Goal: Navigation & Orientation: Find specific page/section

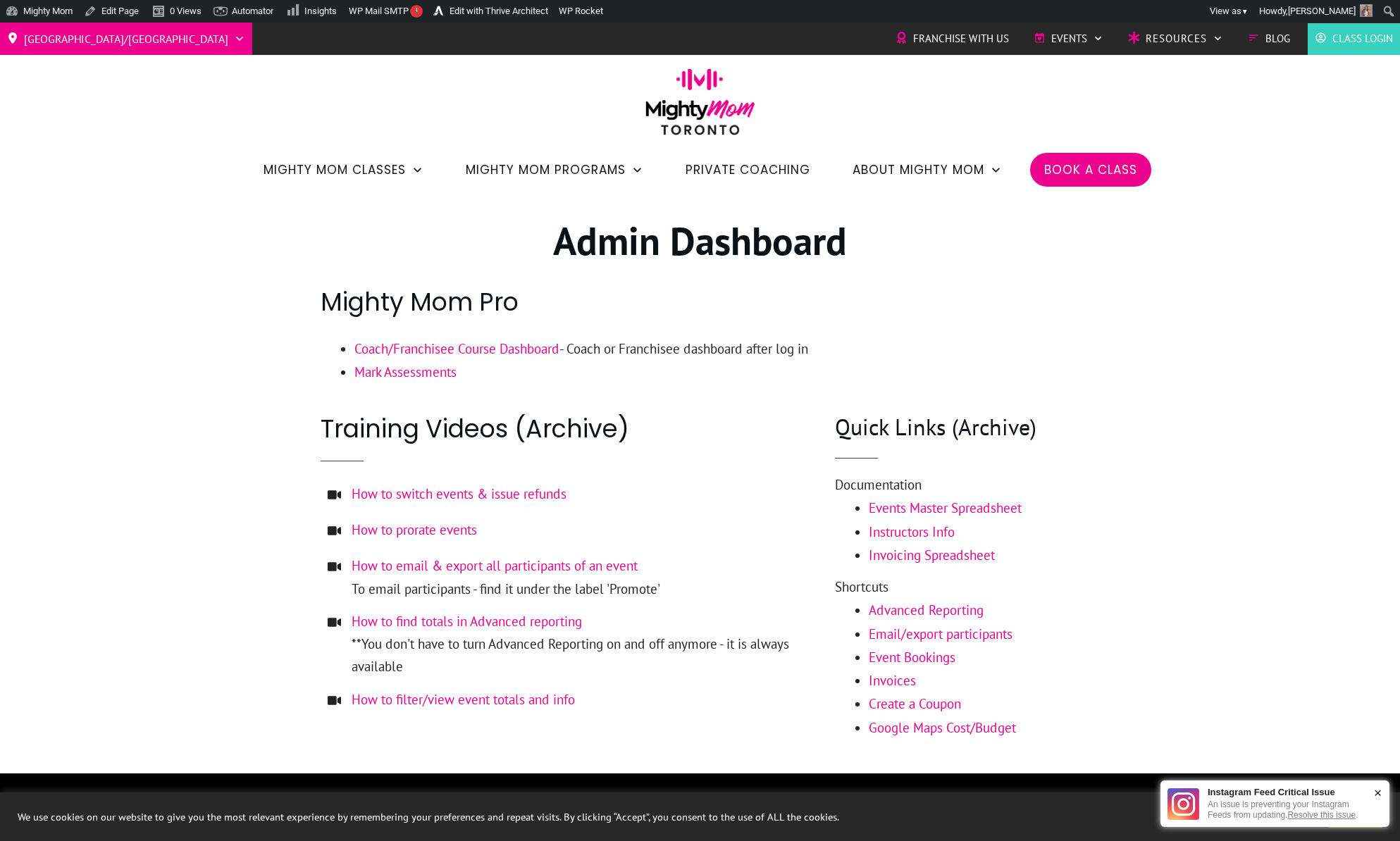
click at [1381, 790] on div "×" at bounding box center [1377, 792] width 22 height 27
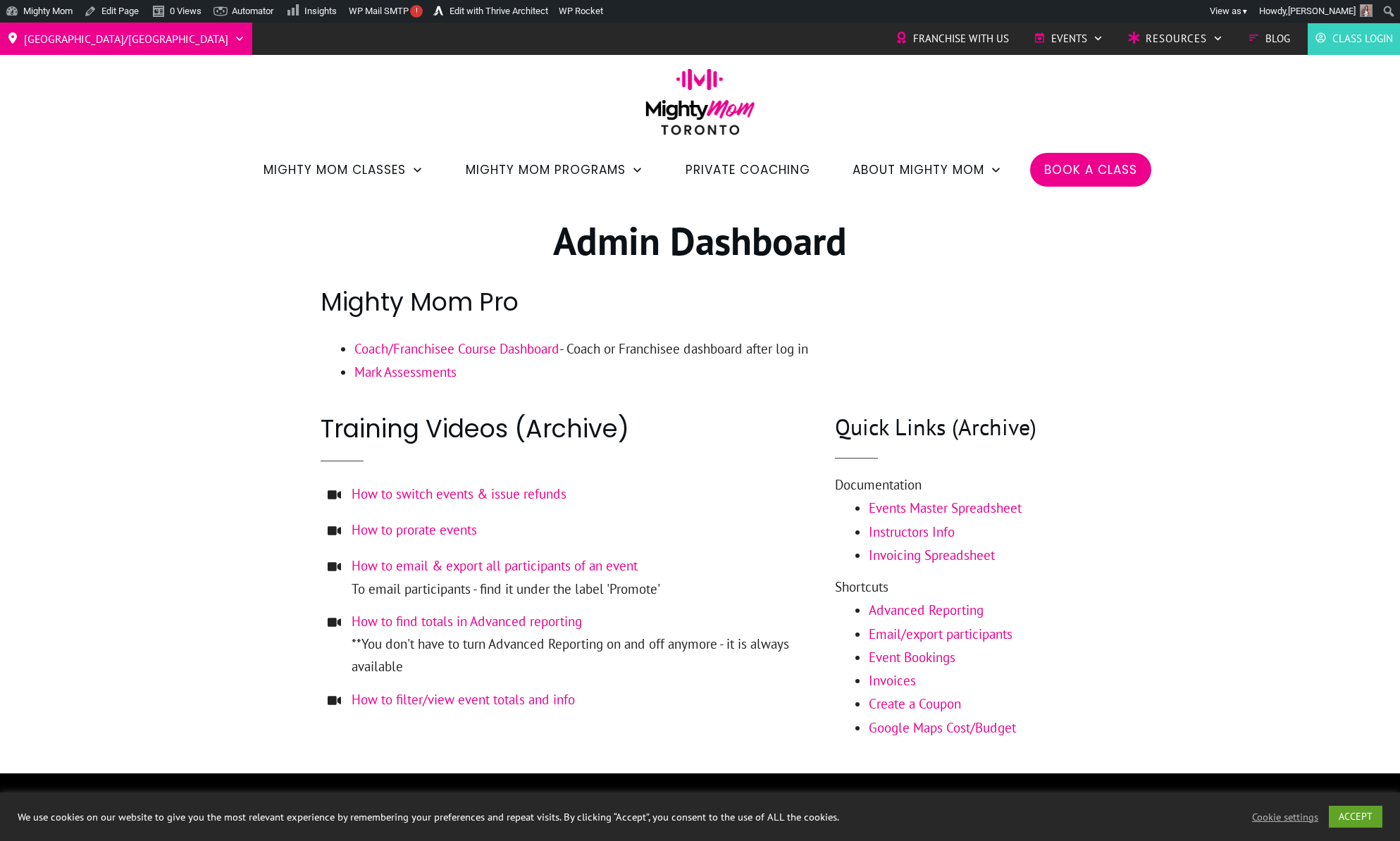
click at [1293, 699] on div at bounding box center [700, 484] width 1400 height 579
click at [1351, 814] on link "ACCEPT" at bounding box center [1355, 816] width 53 height 22
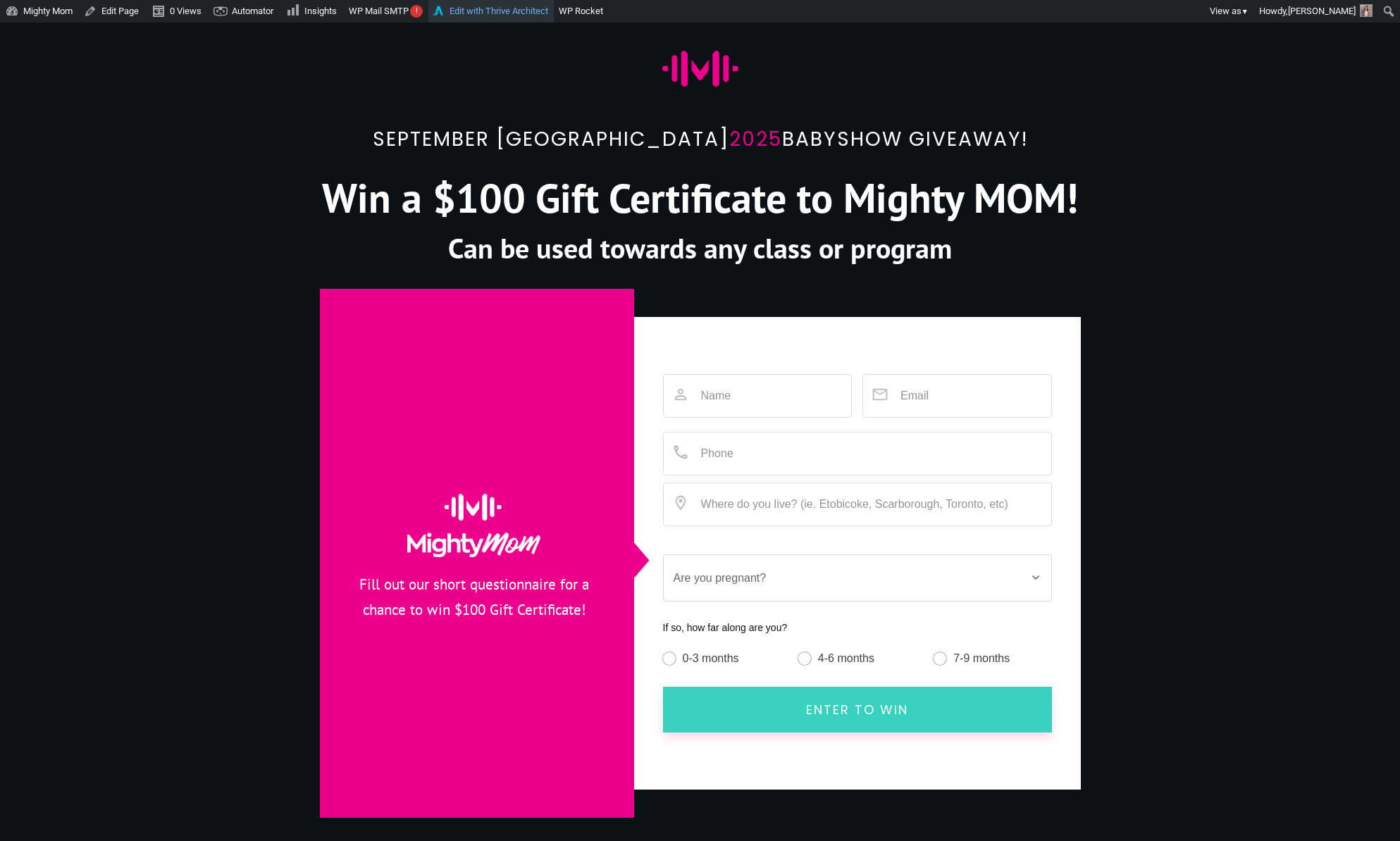
click at [496, 9] on link "Edit with Thrive Architect" at bounding box center [491, 11] width 125 height 22
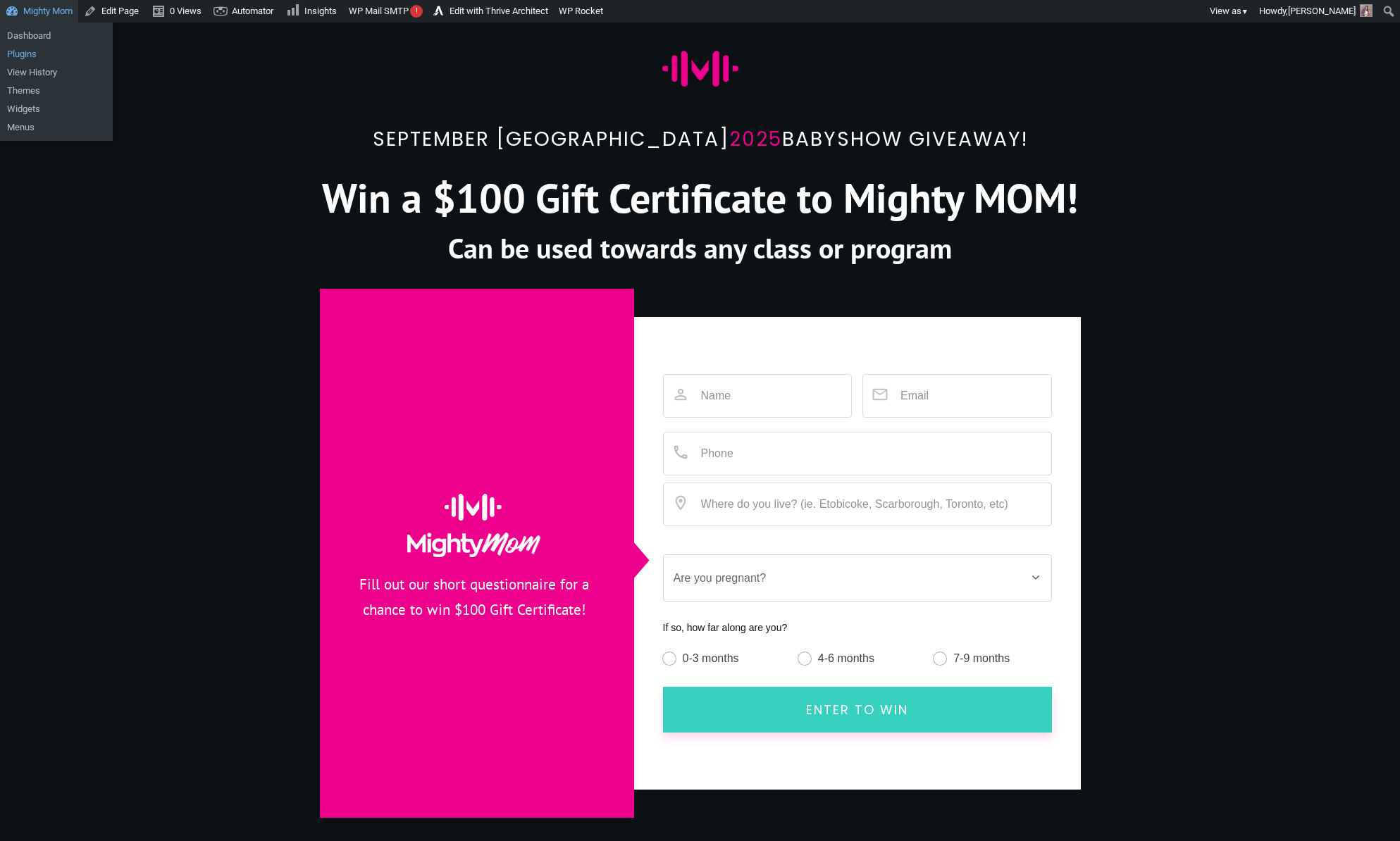
click at [45, 53] on link "Plugins" at bounding box center [56, 53] width 113 height 18
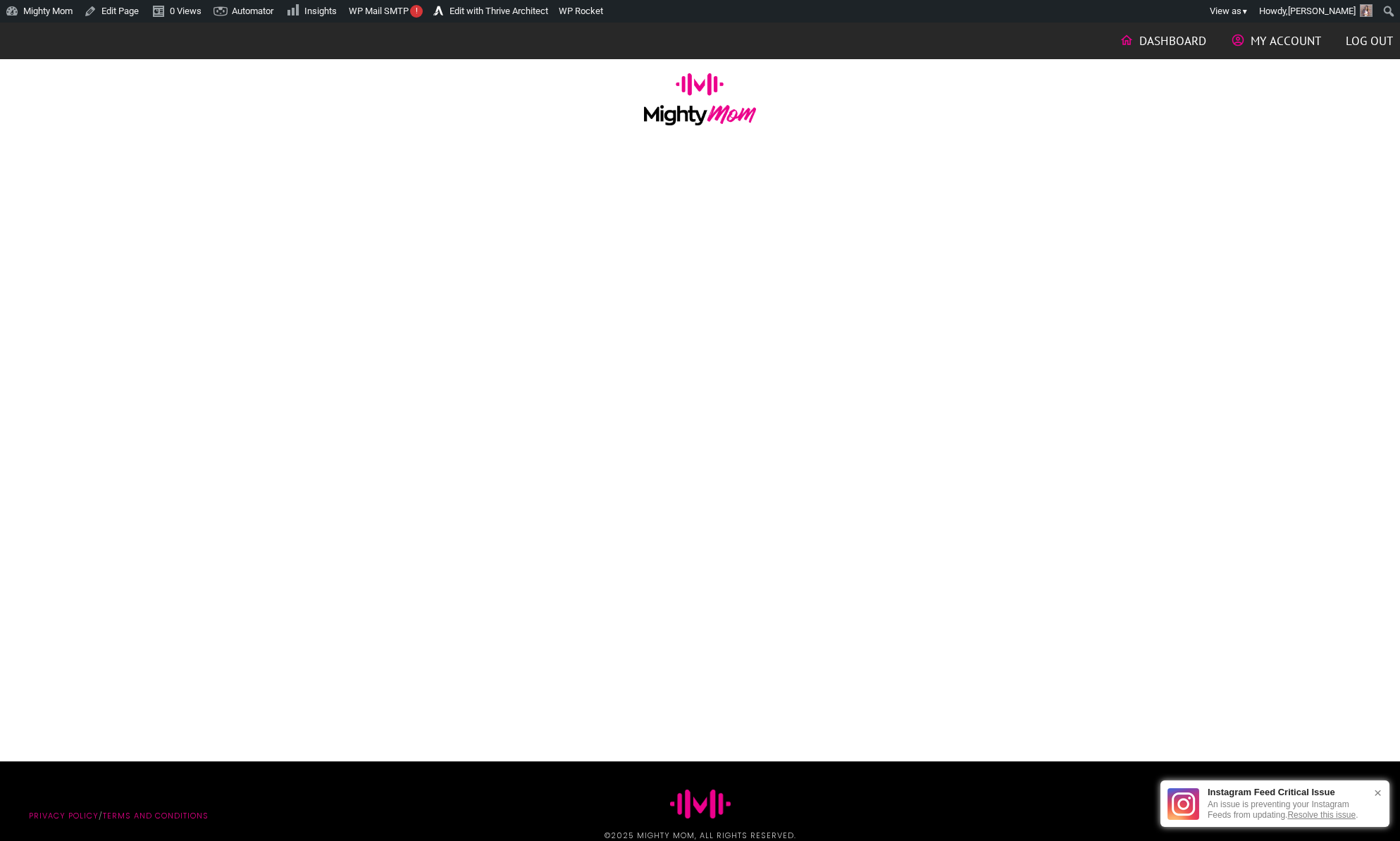
click at [480, 217] on div "Your browser does not support iframes." at bounding box center [700, 192] width 761 height 105
click at [510, 254] on div "Dashboard My Account Log out Log In Your browser does not support iframes. Priv…" at bounding box center [700, 443] width 1400 height 841
click at [700, 124] on img at bounding box center [700, 99] width 112 height 52
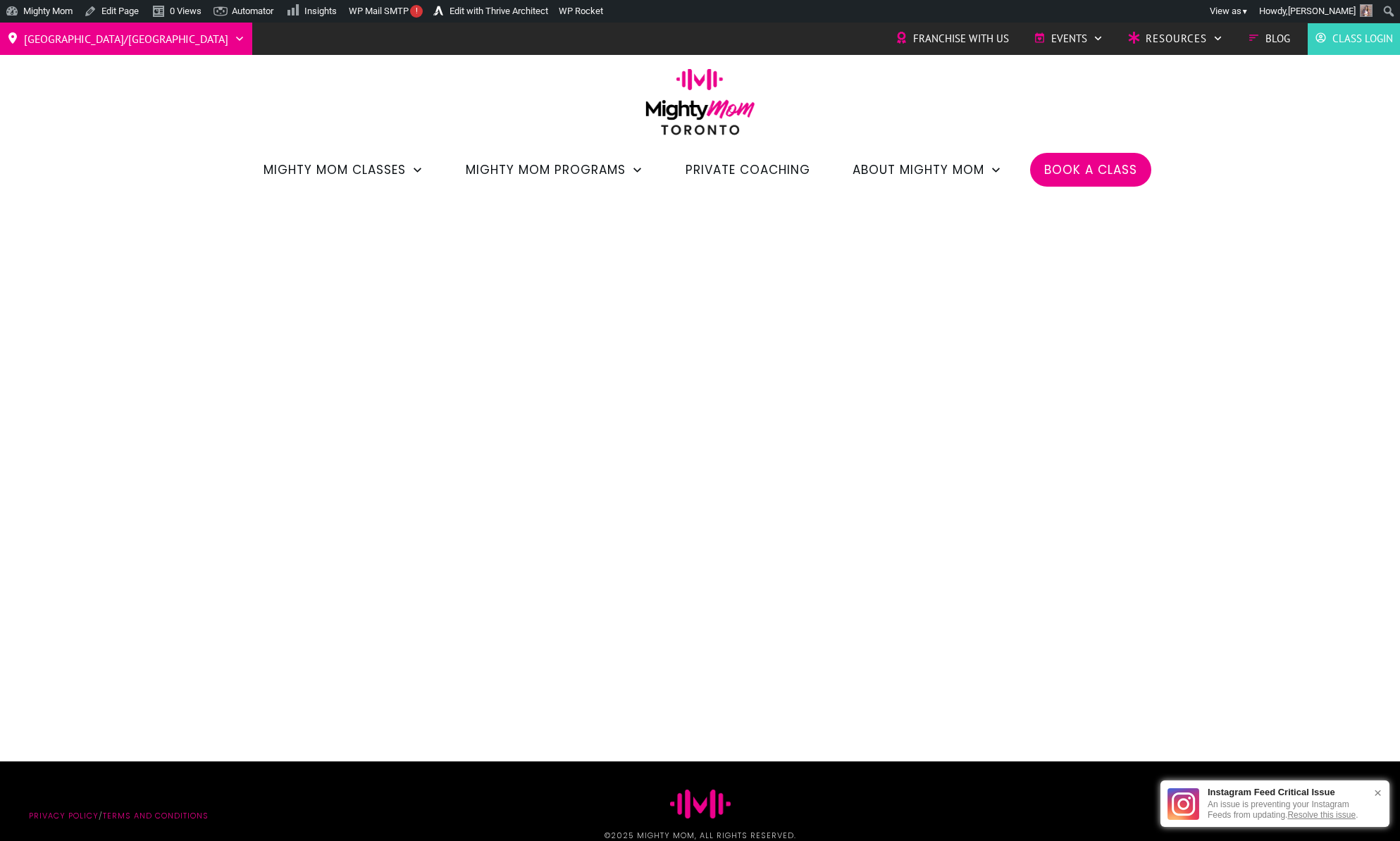
click at [184, 817] on link "Terms and Conditions" at bounding box center [156, 815] width 105 height 11
click at [503, 10] on link "Edit with Thrive Architect" at bounding box center [491, 11] width 125 height 22
click at [477, 223] on div at bounding box center [701, 223] width 760 height 57
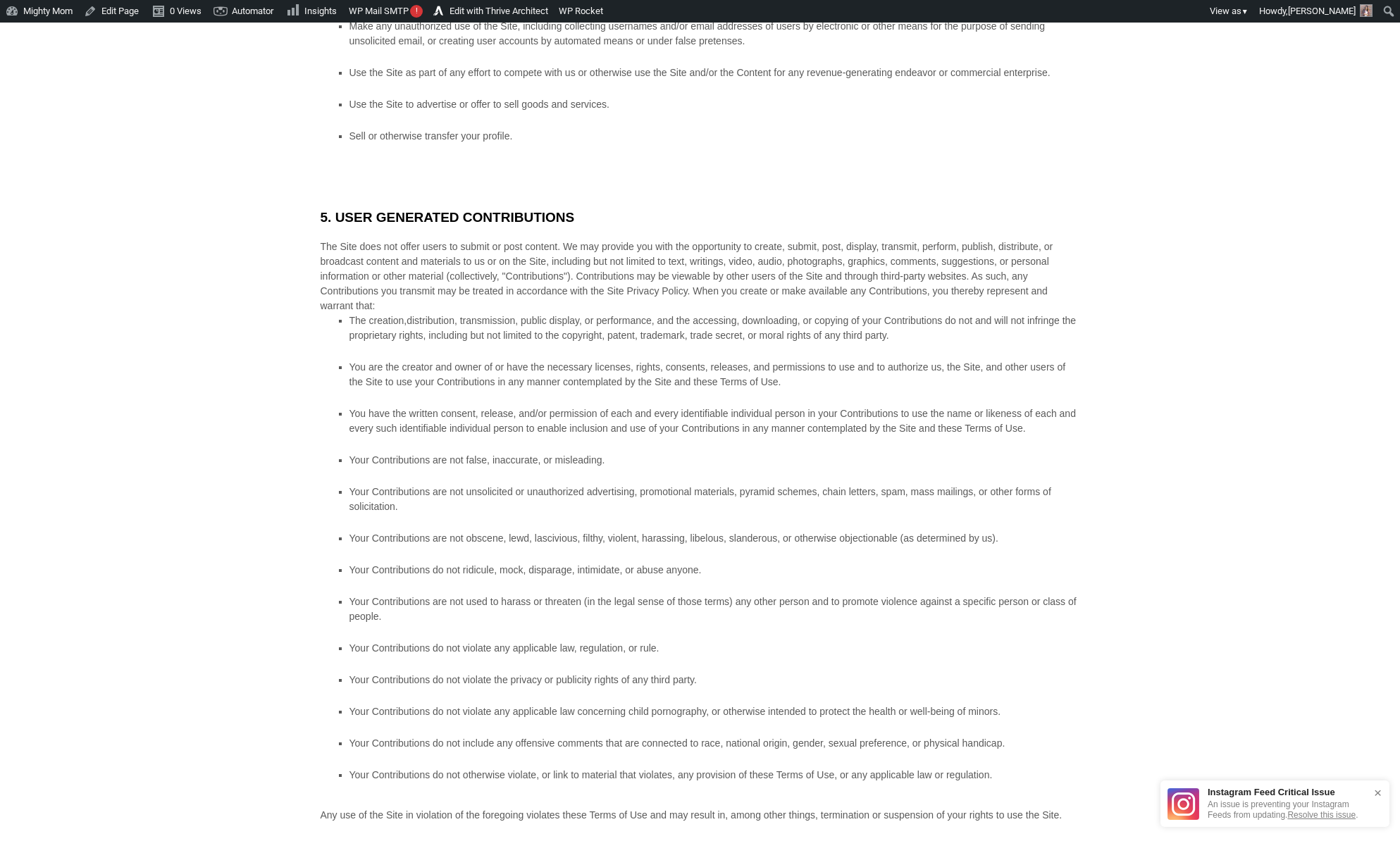
scroll to position [1931, 0]
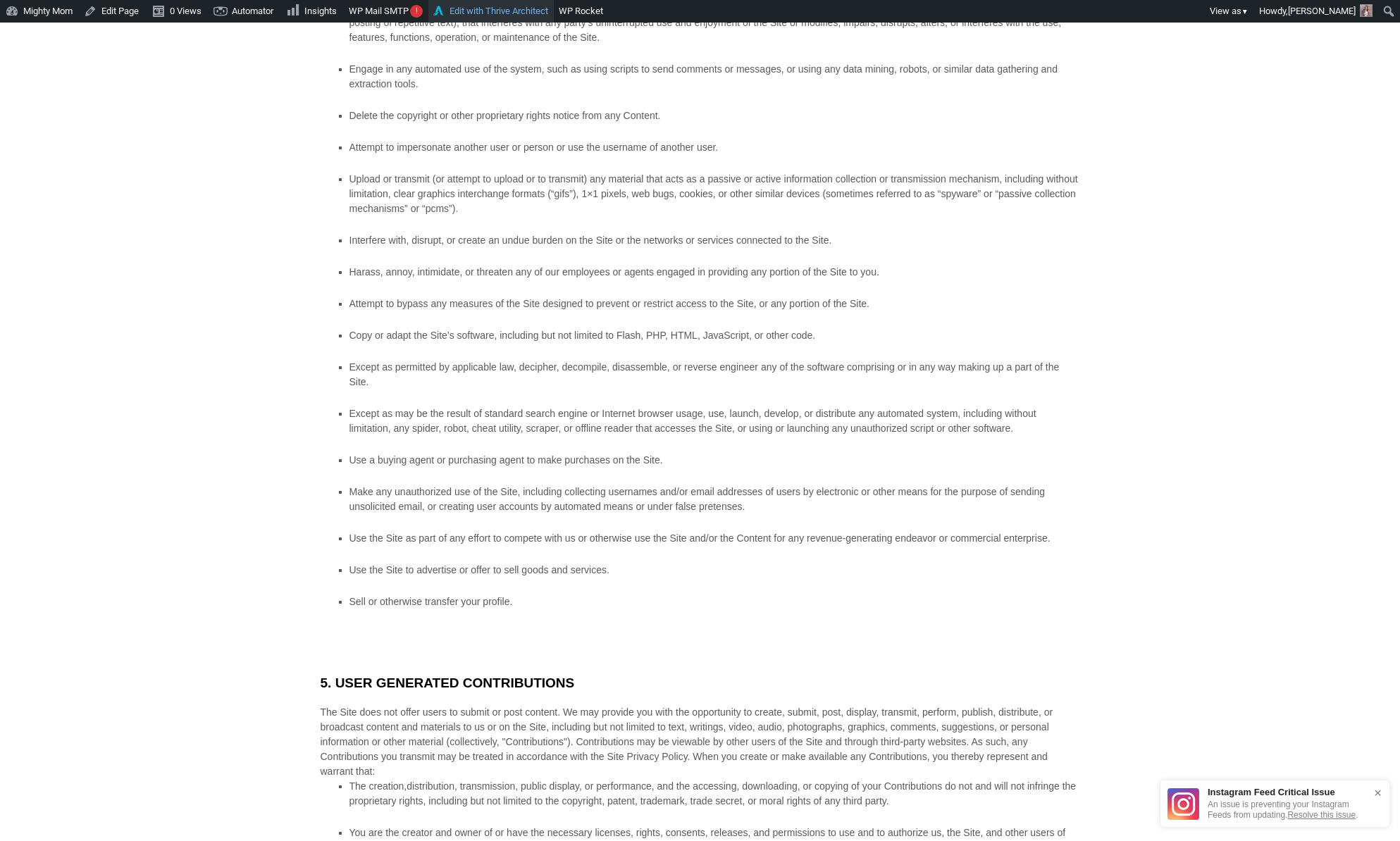
click at [504, 13] on link "Edit with Thrive Architect" at bounding box center [491, 11] width 125 height 22
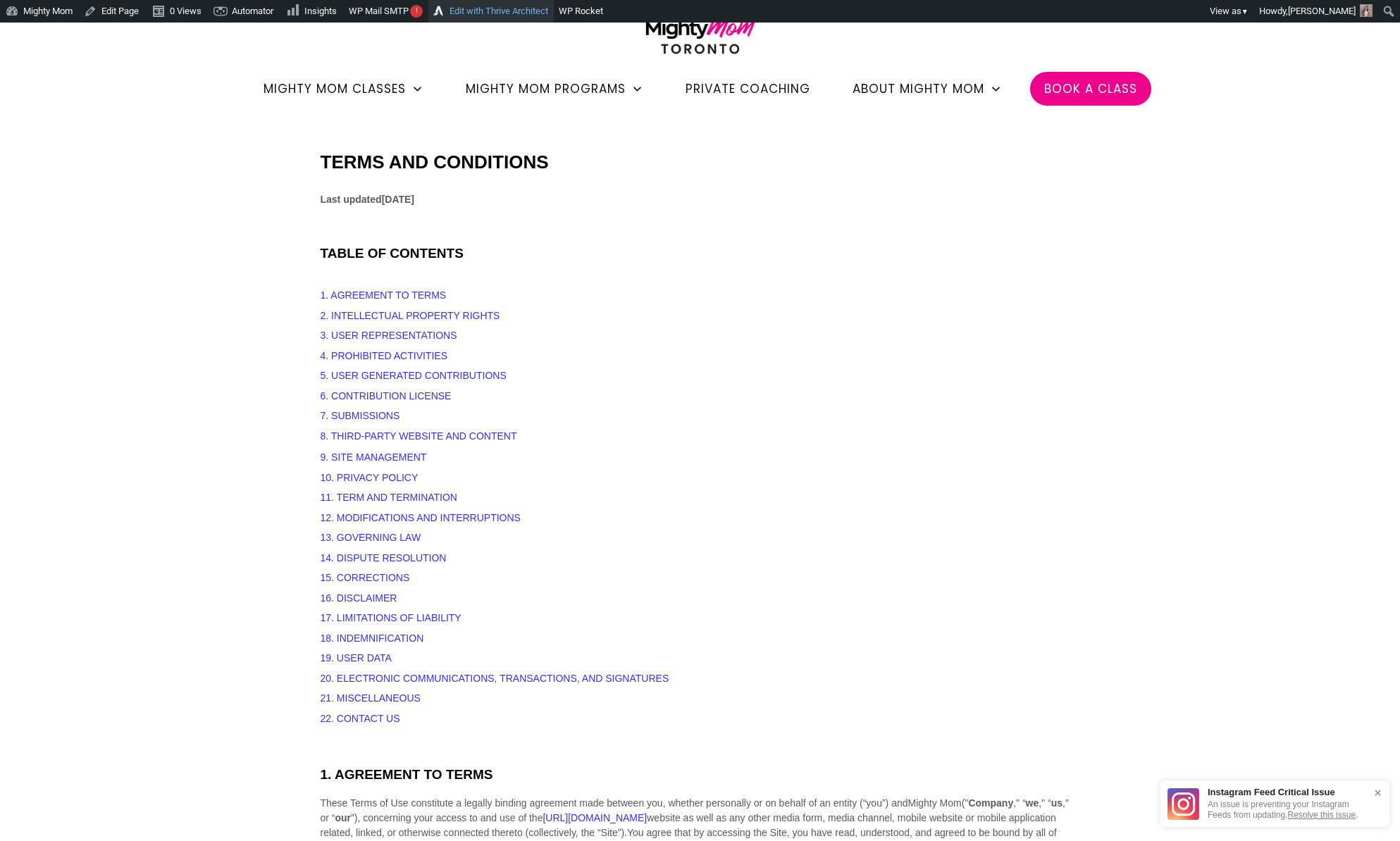
scroll to position [0, 0]
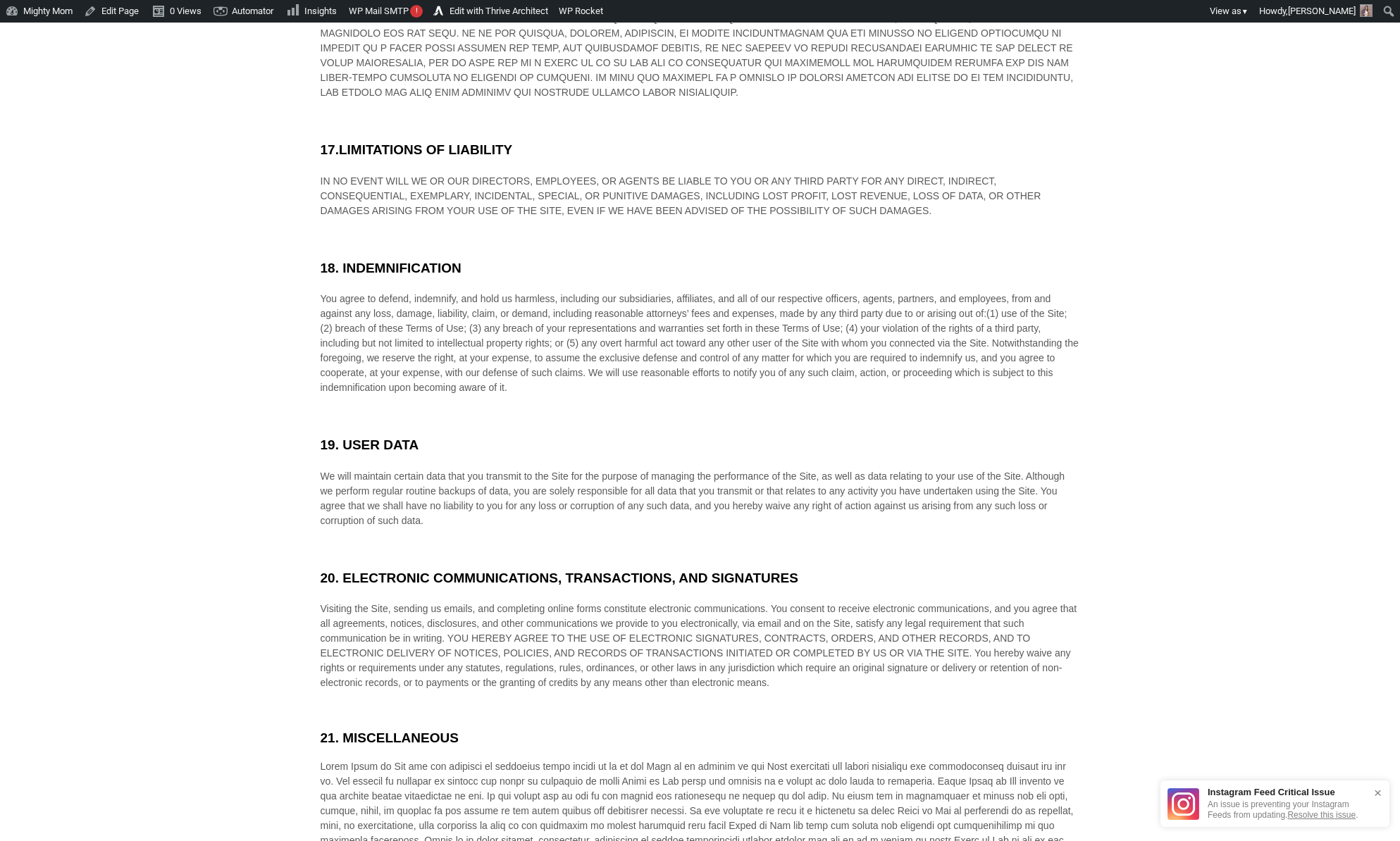
scroll to position [5705, 0]
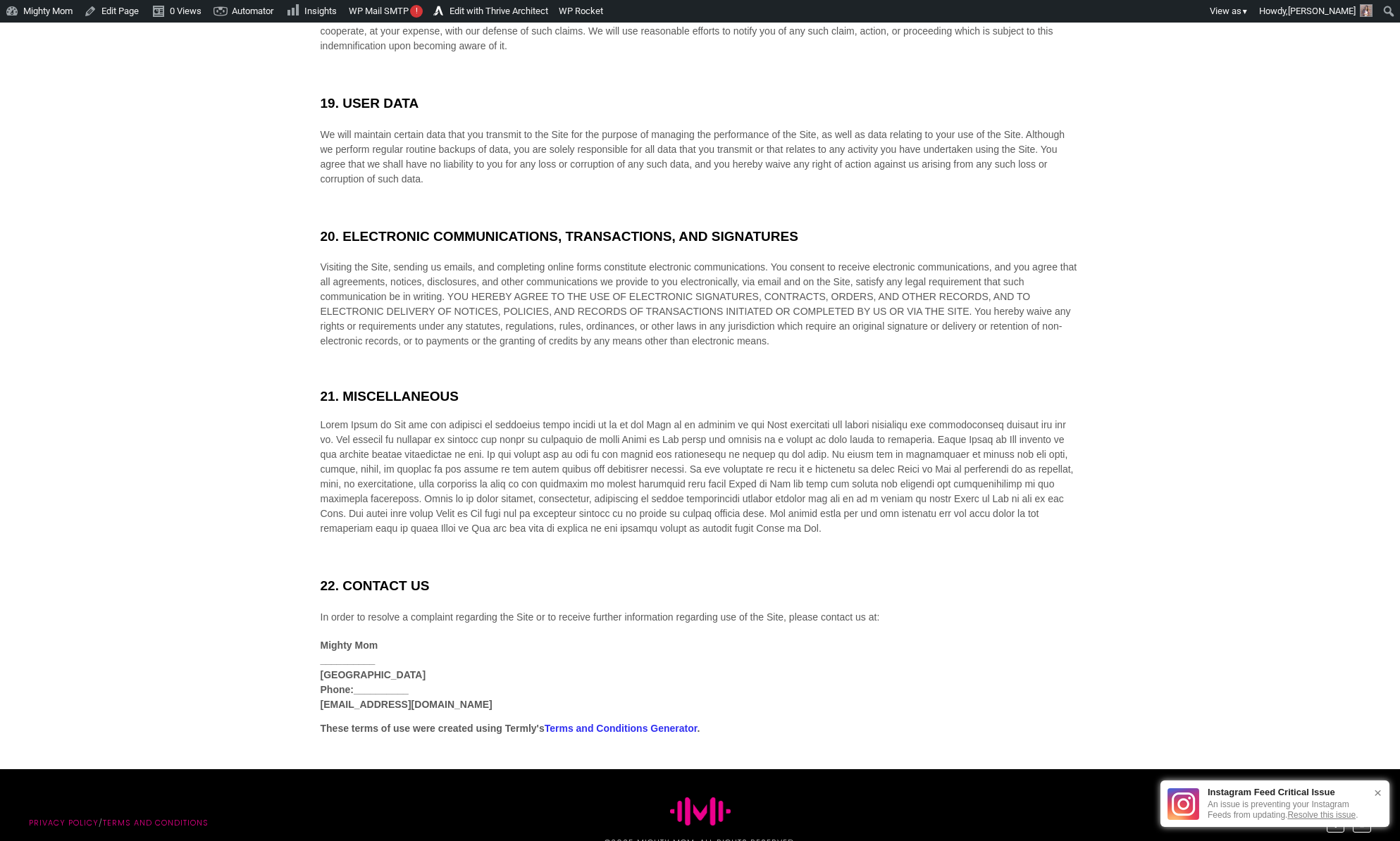
click at [57, 817] on link "Privacy policy" at bounding box center [63, 823] width 69 height 11
